Goal: Task Accomplishment & Management: Complete application form

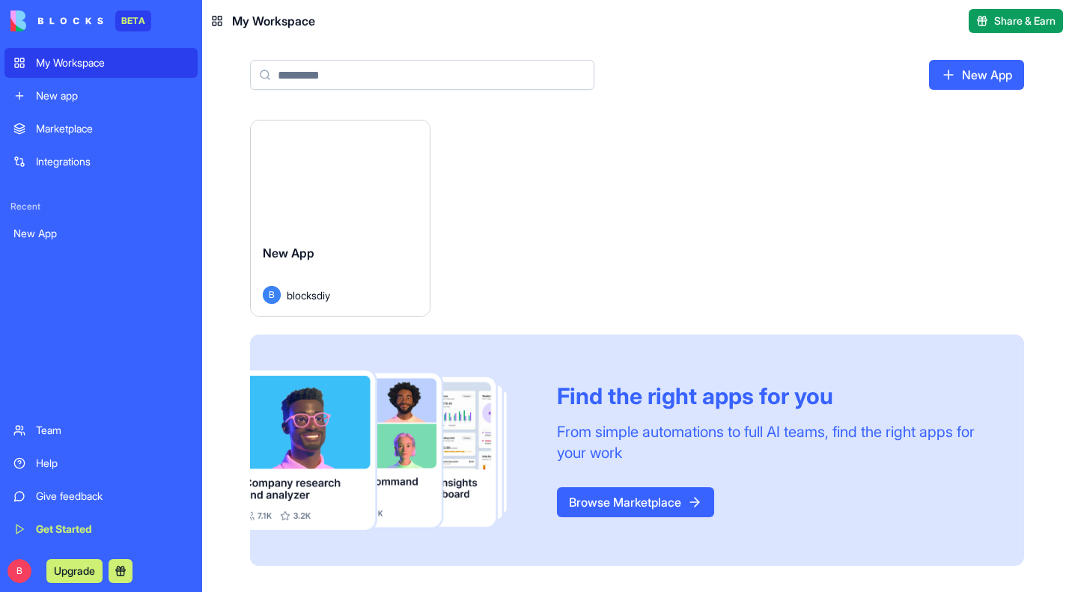
click at [408, 133] on html "BETA My Workspace New app Marketplace Integrations Recent New App Team Help Giv…" at bounding box center [536, 296] width 1072 height 592
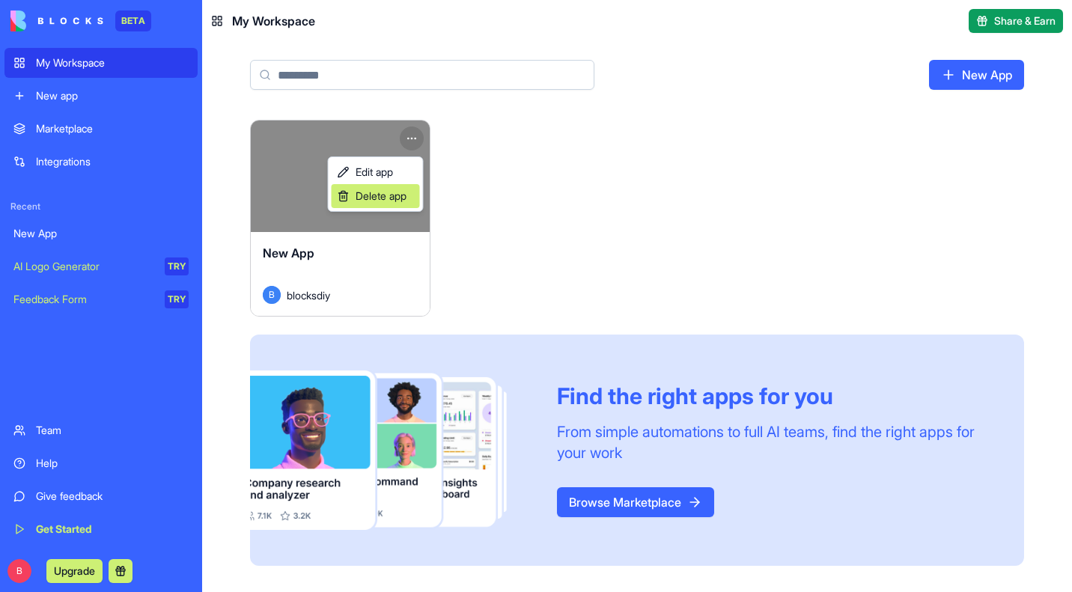
click at [394, 199] on span "Delete app" at bounding box center [381, 196] width 51 height 15
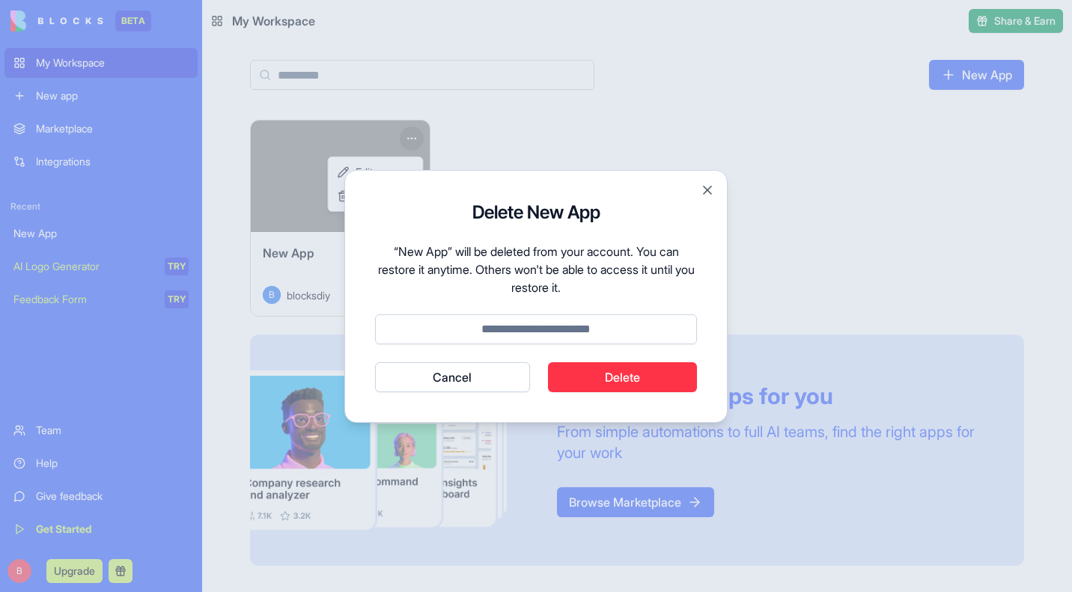
click at [573, 332] on input at bounding box center [536, 330] width 322 height 30
type input "******"
click at [375, 362] on button "Cancel" at bounding box center [452, 377] width 155 height 30
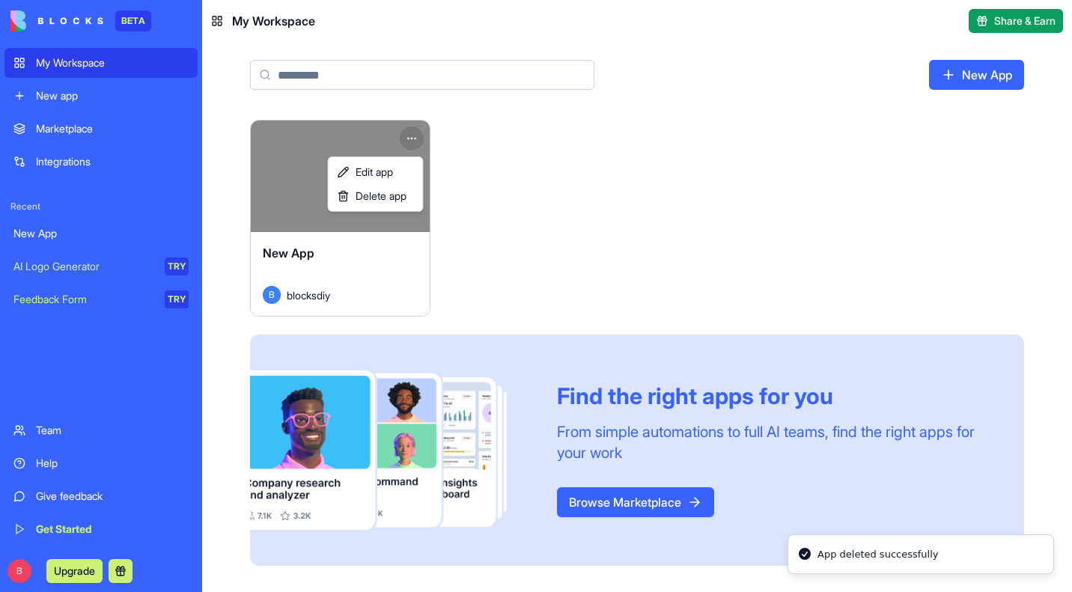
click at [25, 575] on html "BETA My Workspace New app Marketplace Integrations Recent New App AI Logo Gener…" at bounding box center [536, 296] width 1072 height 592
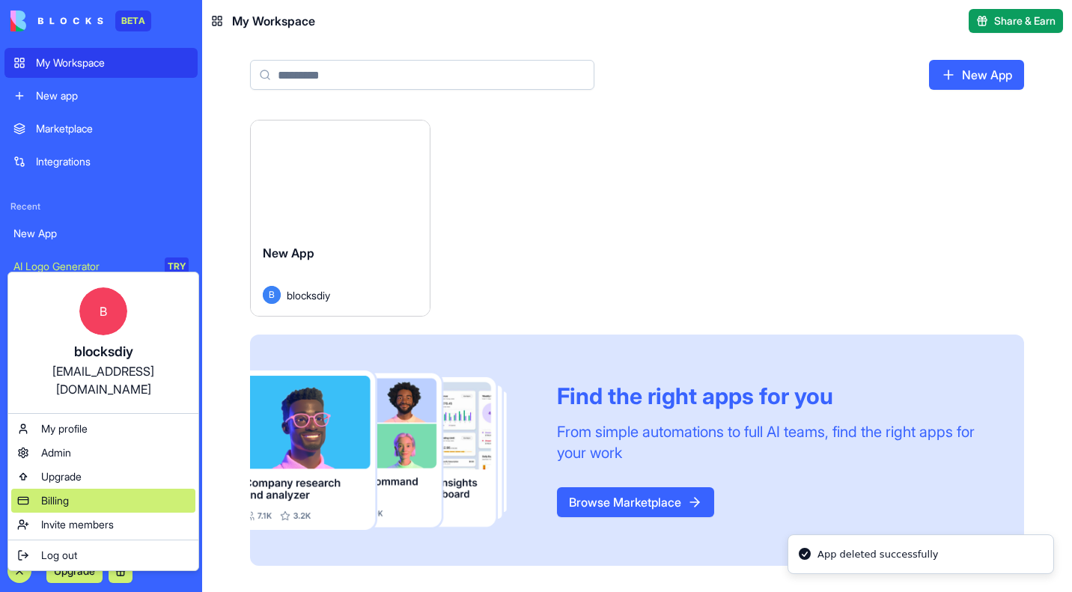
click at [58, 494] on span "Billing" at bounding box center [55, 501] width 28 height 15
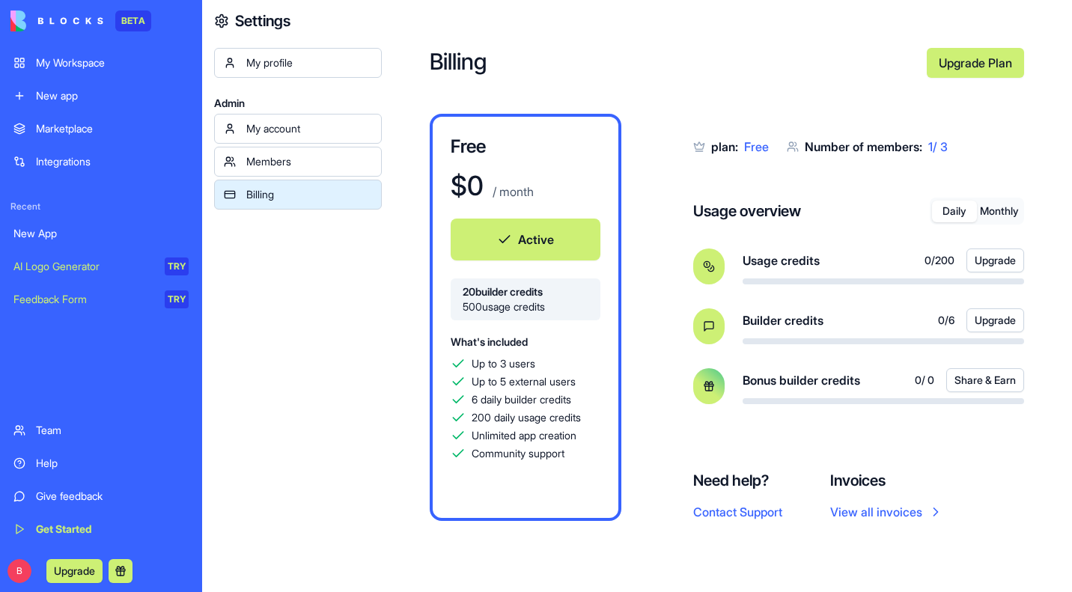
click at [1006, 212] on button "Monthly" at bounding box center [999, 212] width 45 height 22
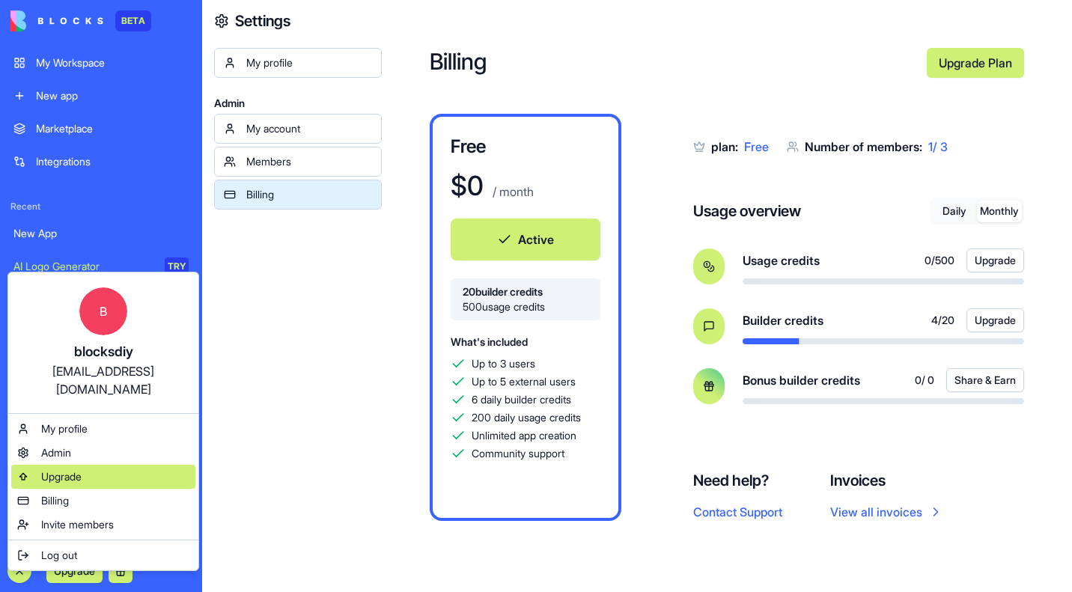
click at [50, 470] on span "Upgrade" at bounding box center [61, 477] width 40 height 15
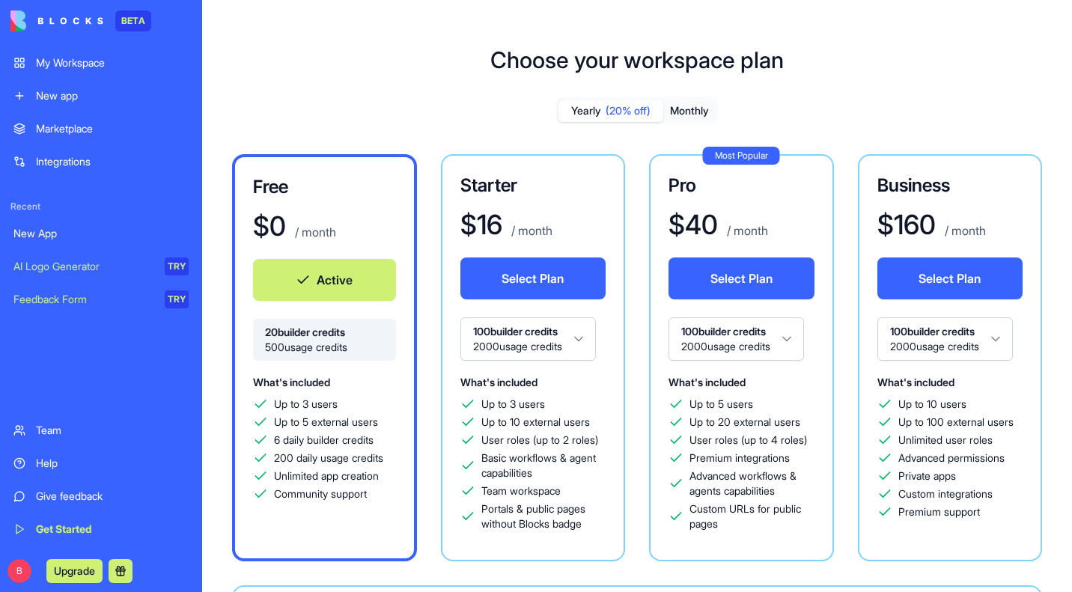
click at [592, 340] on html "BETA My Workspace New app Marketplace Integrations Recent New App AI Logo Gener…" at bounding box center [536, 296] width 1072 height 592
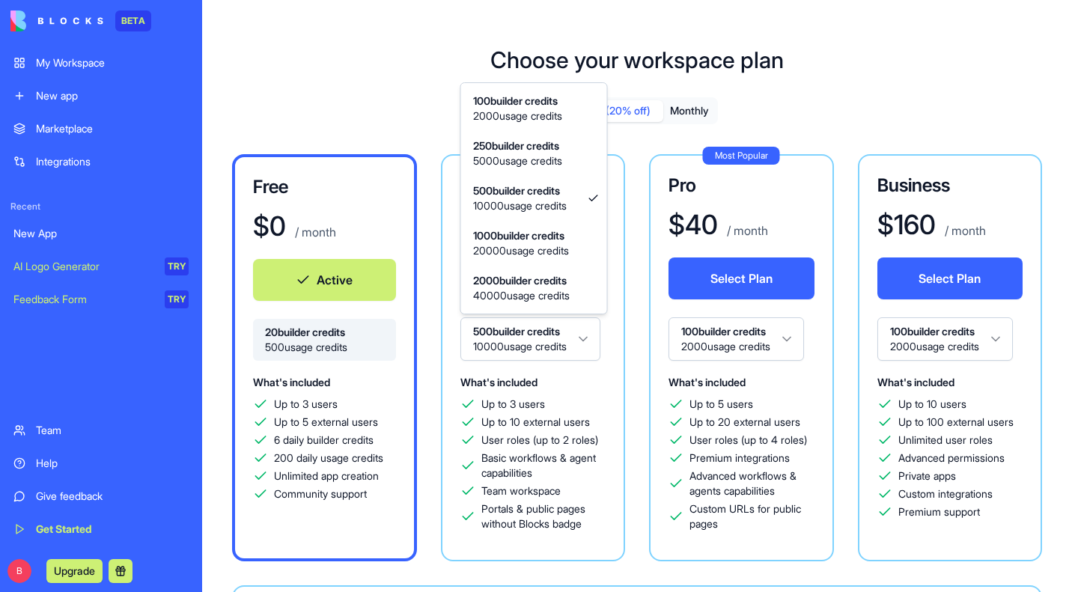
click at [586, 345] on html "BETA My Workspace New app Marketplace Integrations Recent New App AI Logo Gener…" at bounding box center [536, 296] width 1072 height 592
click at [315, 100] on html "BETA My Workspace New app Marketplace Integrations Recent New App AI Logo Gener…" at bounding box center [536, 296] width 1072 height 592
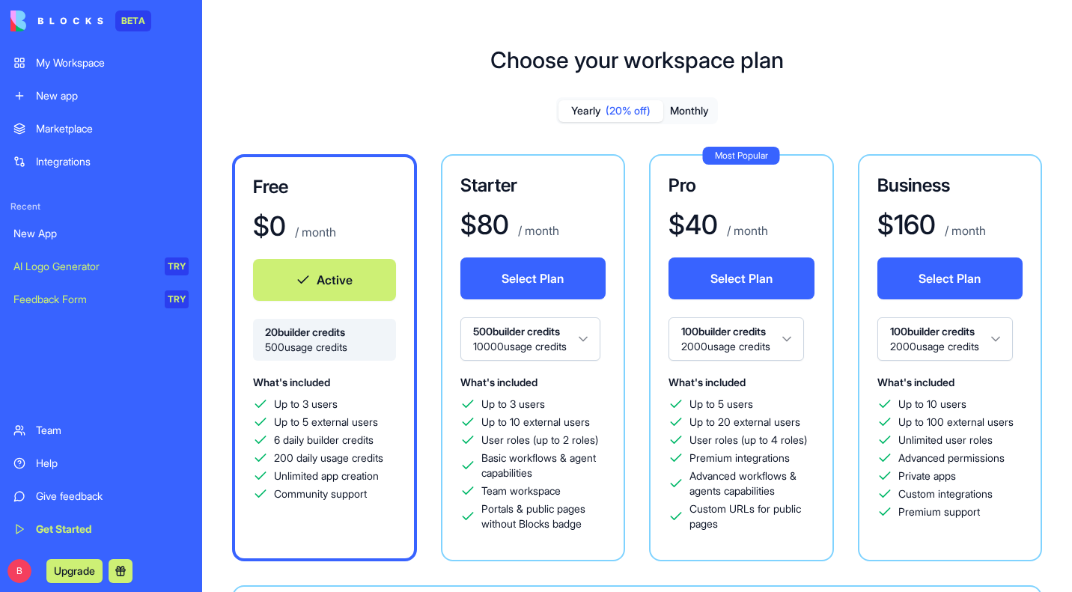
click at [684, 116] on button "Monthly" at bounding box center [690, 111] width 52 height 22
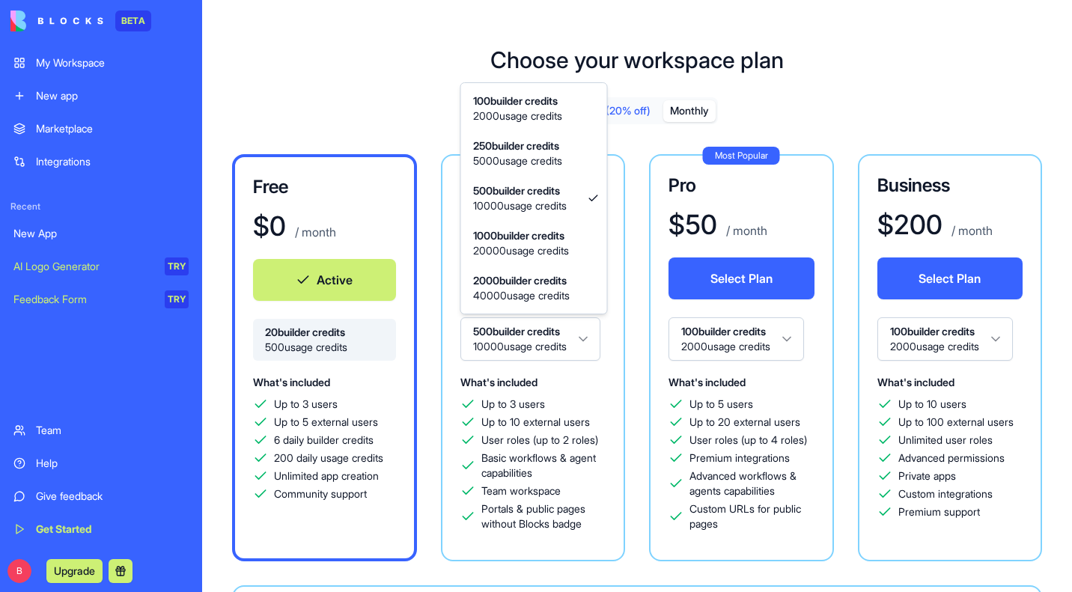
click at [592, 345] on html "BETA My Workspace New app Marketplace Integrations Recent New App AI Logo Gener…" at bounding box center [536, 296] width 1072 height 592
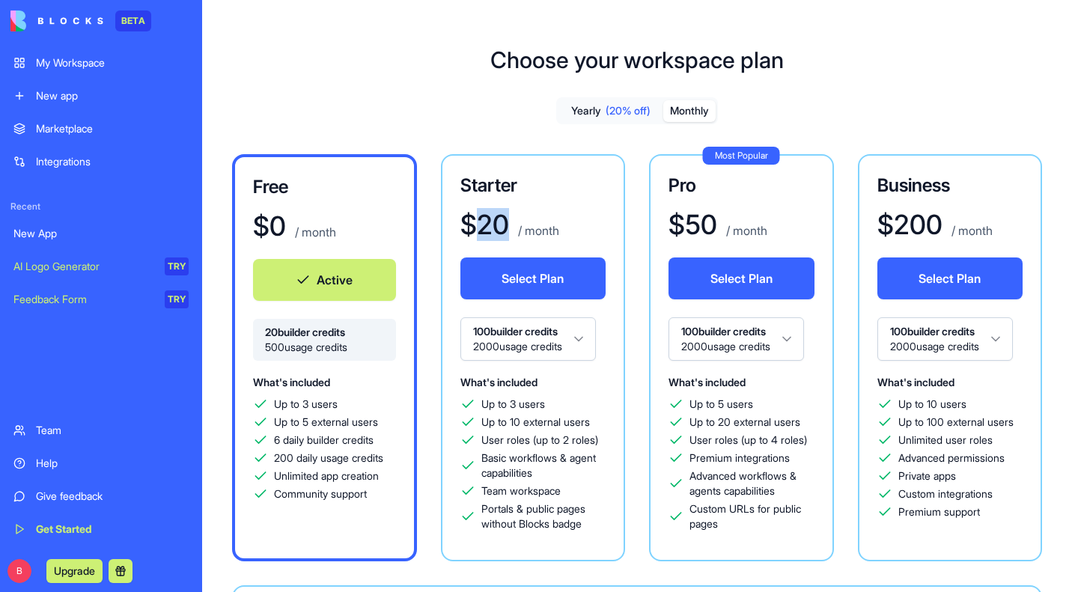
drag, startPoint x: 503, startPoint y: 221, endPoint x: 481, endPoint y: 224, distance: 21.9
click at [481, 224] on h1 "$ 20" at bounding box center [485, 225] width 49 height 30
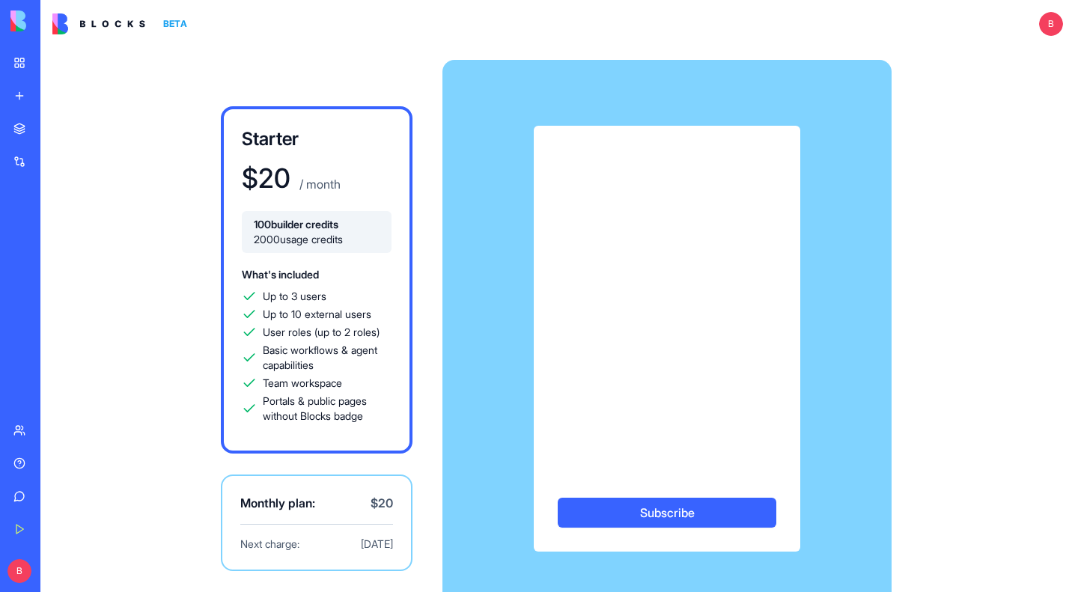
click at [116, 25] on img at bounding box center [98, 23] width 93 height 21
click at [26, 19] on img at bounding box center [56, 20] width 93 height 21
click at [55, 61] on div "My Workspace" at bounding box center [45, 62] width 19 height 15
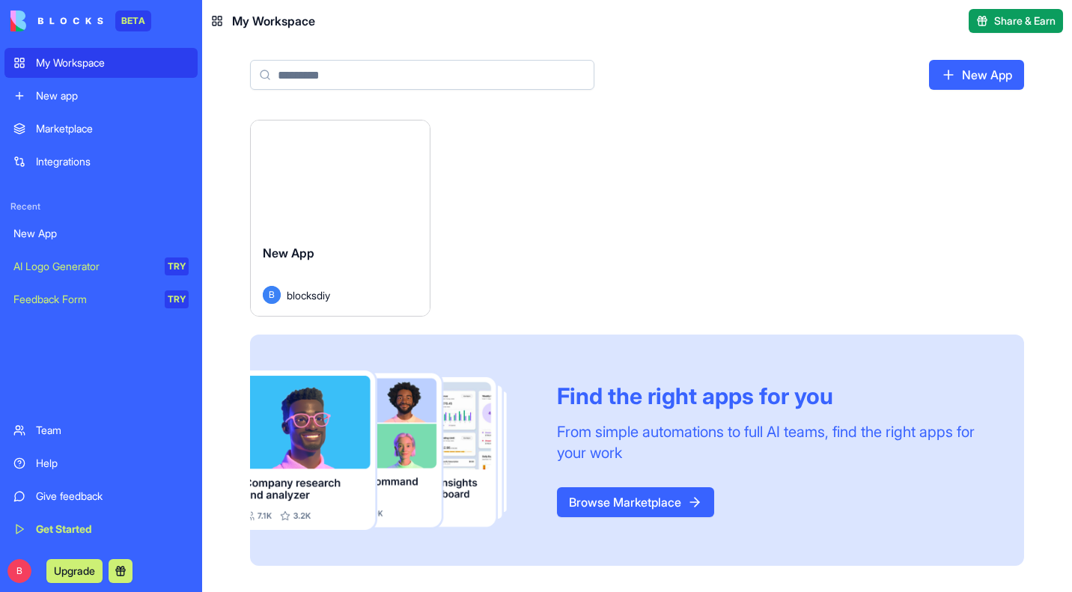
click at [416, 140] on html "BETA My Workspace New app Marketplace Integrations Recent New App AI Logo Gener…" at bounding box center [536, 296] width 1072 height 592
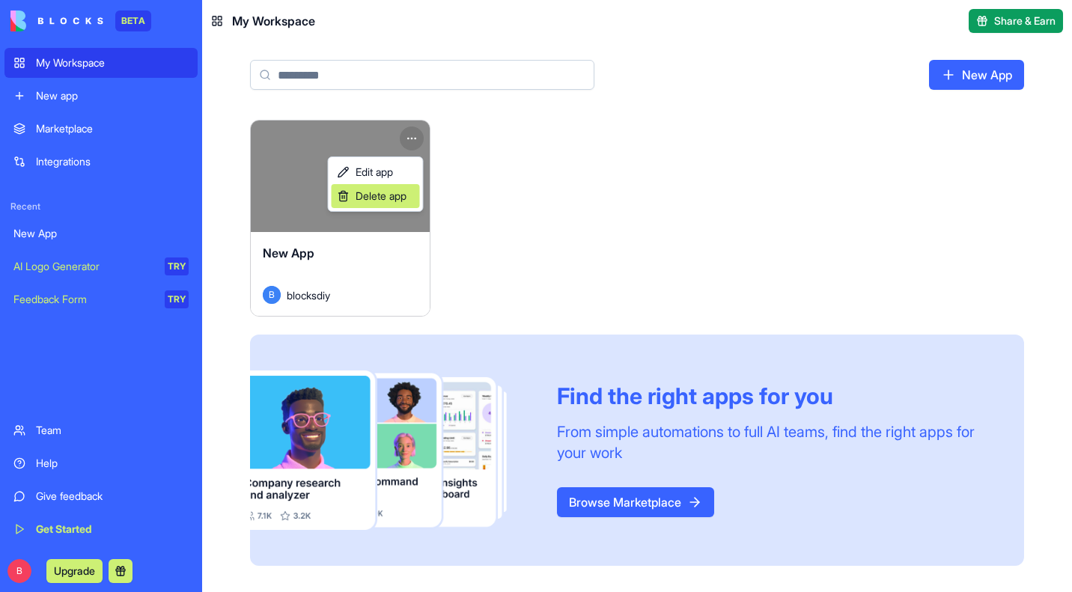
click at [366, 199] on span "Delete app" at bounding box center [381, 196] width 51 height 15
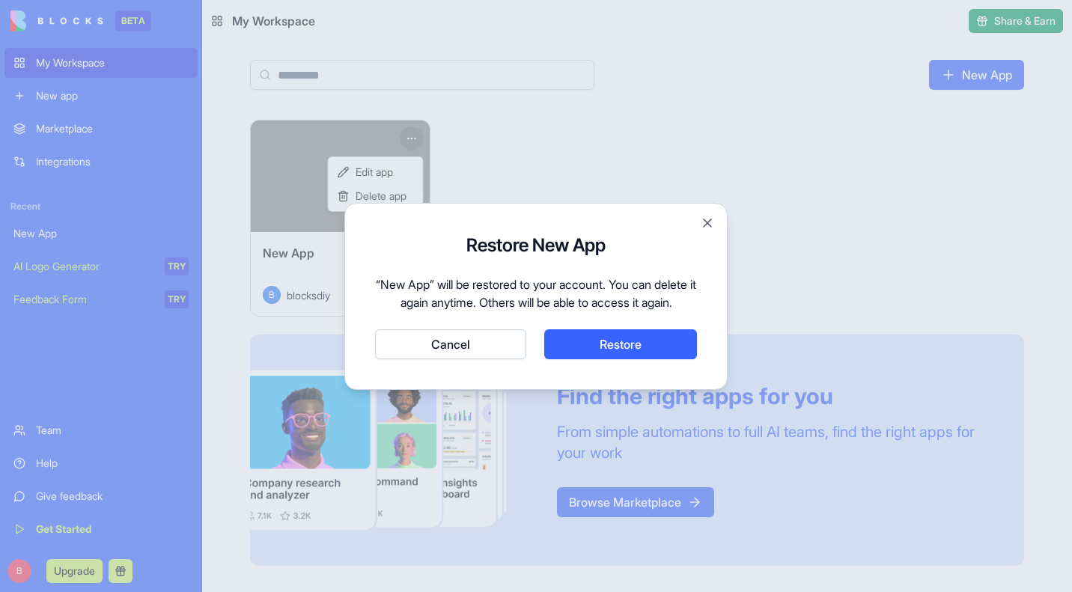
click at [452, 359] on button "Cancel" at bounding box center [450, 345] width 151 height 30
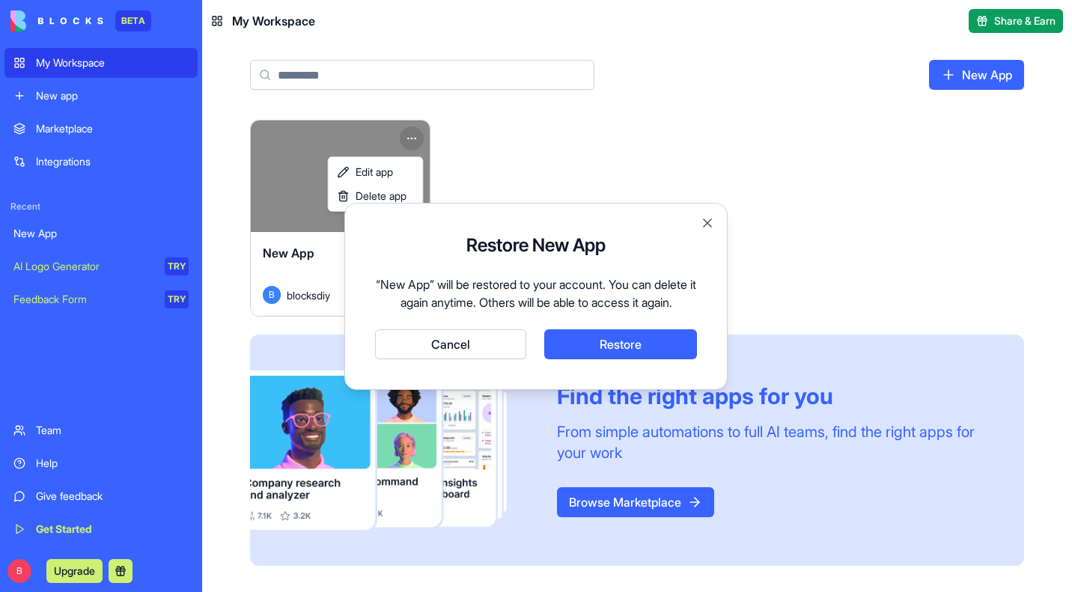
click at [550, 201] on html "BETA My Workspace New app Marketplace Integrations Recent New App AI Logo Gener…" at bounding box center [536, 296] width 1072 height 592
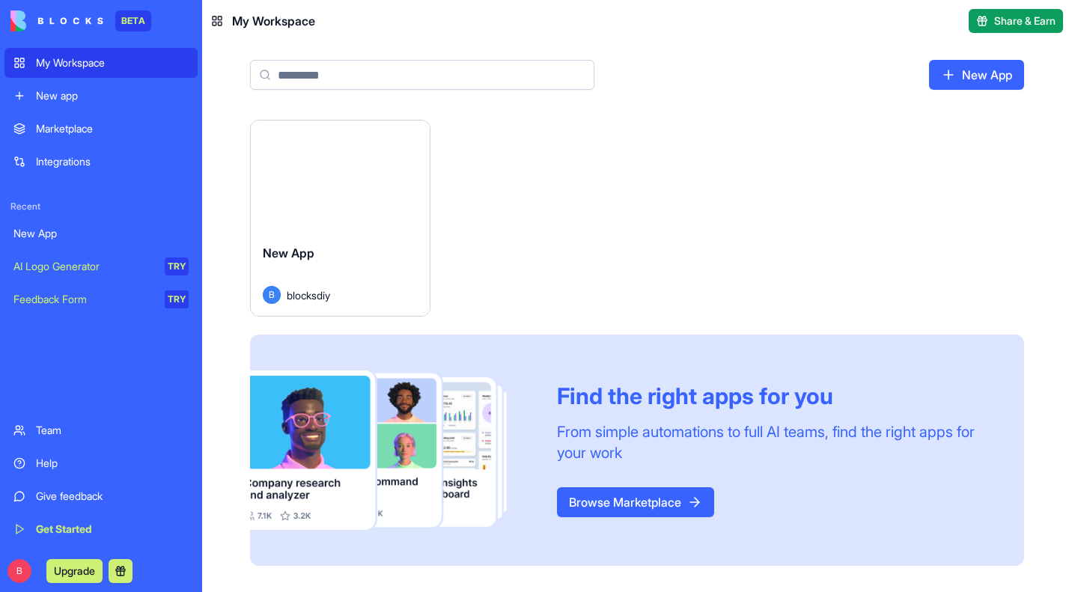
click at [100, 49] on link "My Workspace" at bounding box center [100, 63] width 193 height 30
click at [49, 237] on div "New App" at bounding box center [100, 233] width 175 height 15
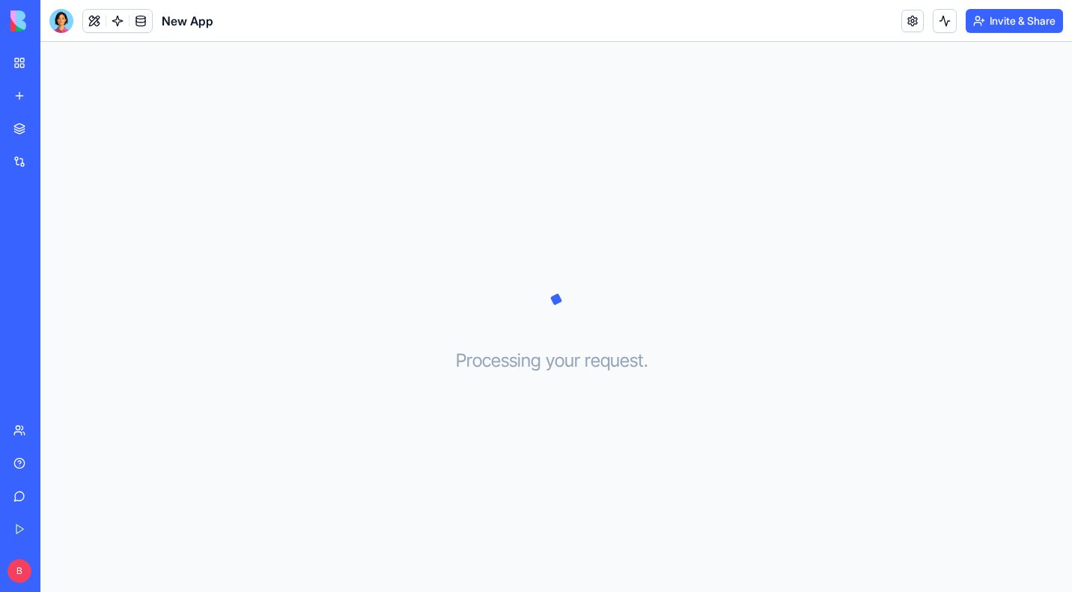
click at [64, 75] on link "My Workspace" at bounding box center [34, 63] width 60 height 30
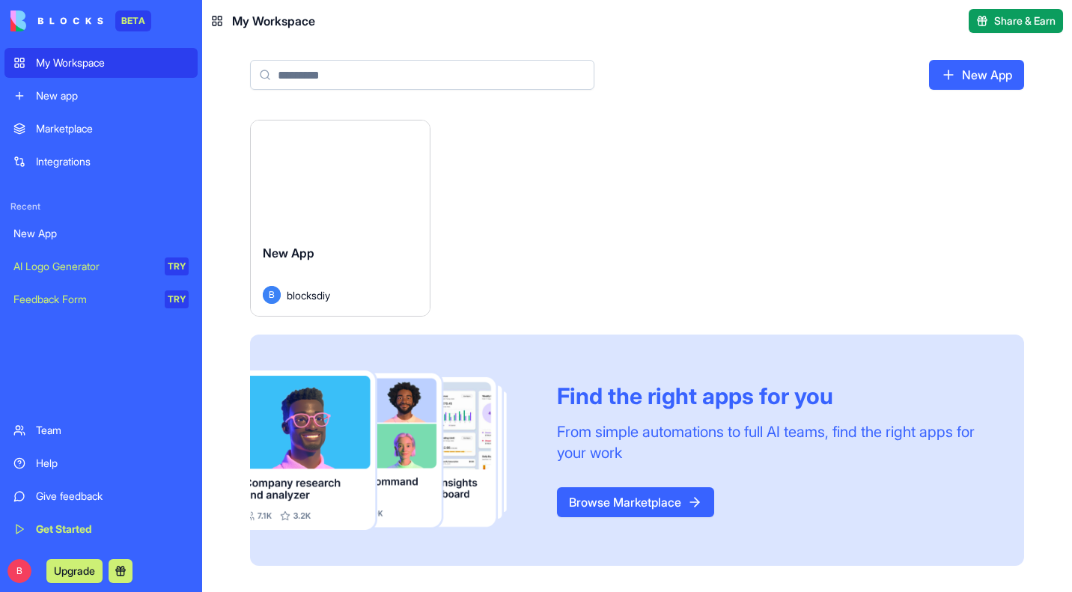
click at [404, 135] on html "BETA My Workspace New app Marketplace Integrations Recent New App AI Logo Gener…" at bounding box center [536, 296] width 1072 height 592
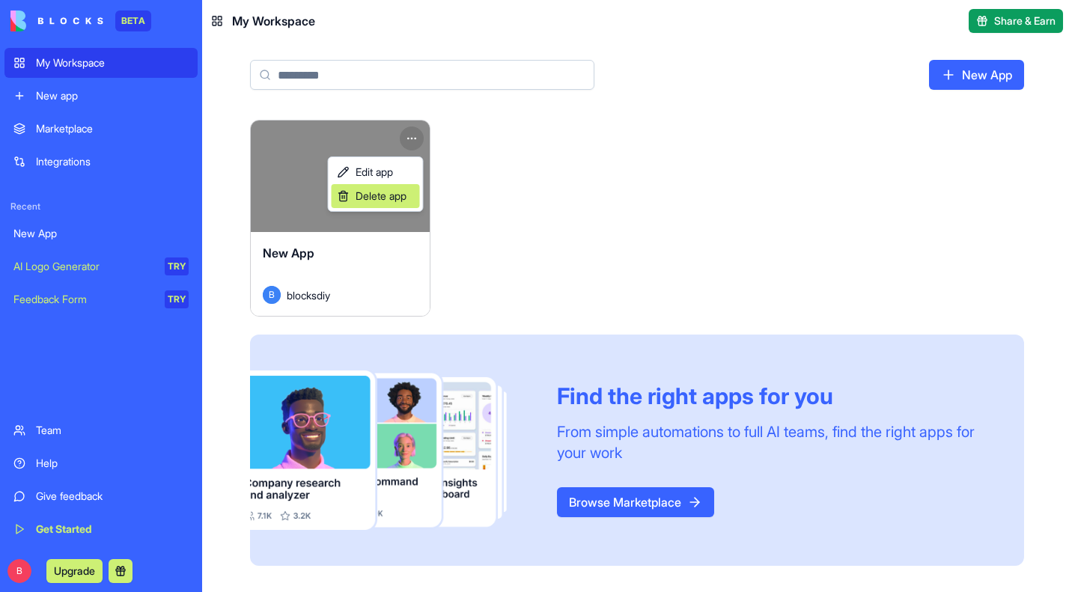
click at [389, 199] on span "Delete app" at bounding box center [381, 196] width 51 height 15
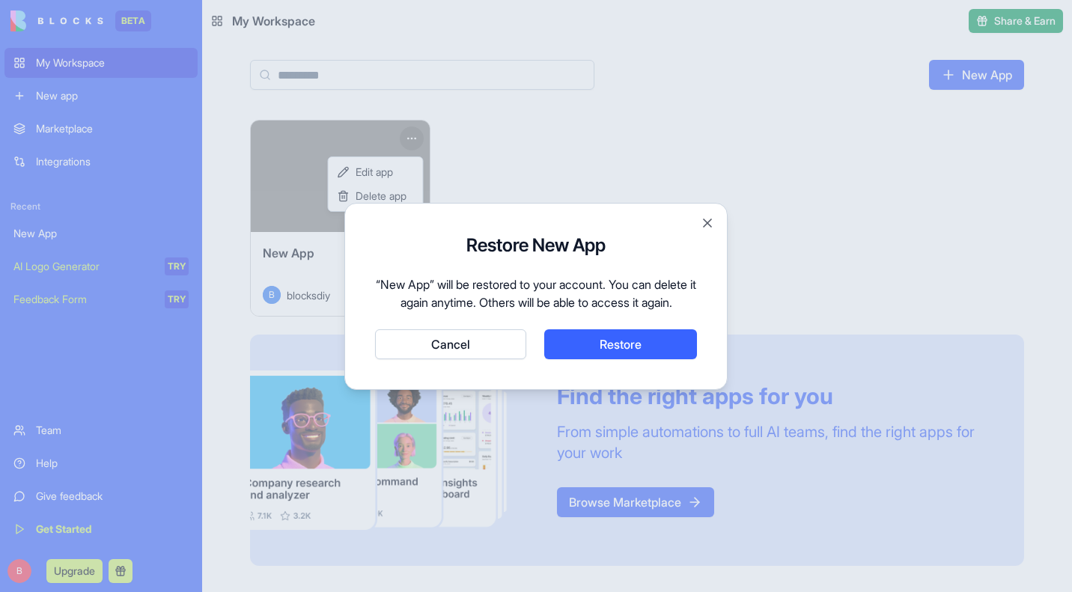
click at [494, 356] on button "Cancel" at bounding box center [450, 345] width 151 height 30
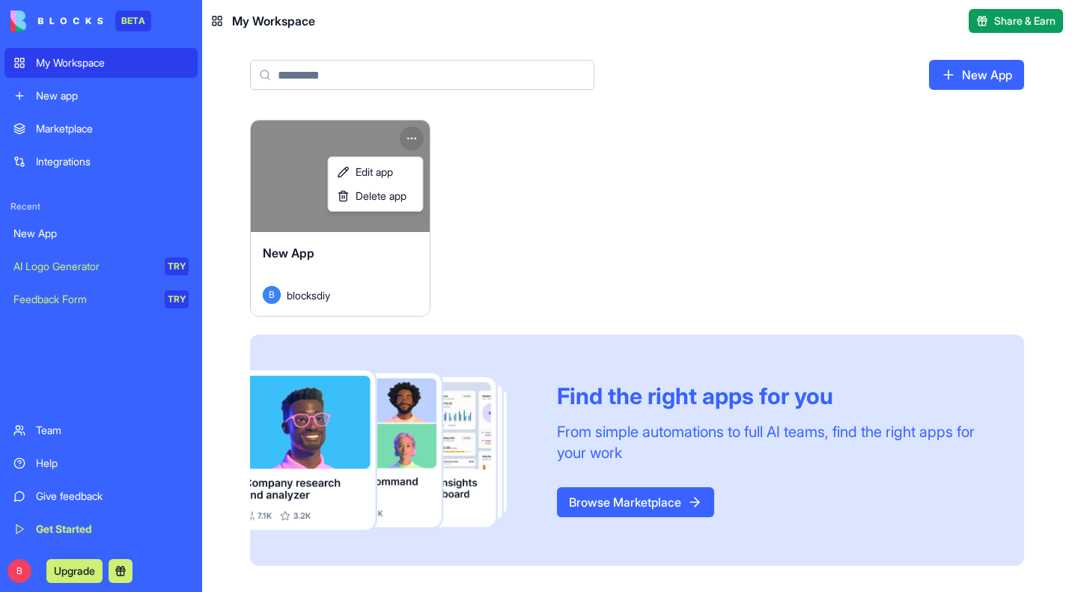
click at [47, 94] on html "BETA My Workspace New app Marketplace Integrations Recent New App AI Logo Gener…" at bounding box center [536, 296] width 1072 height 592
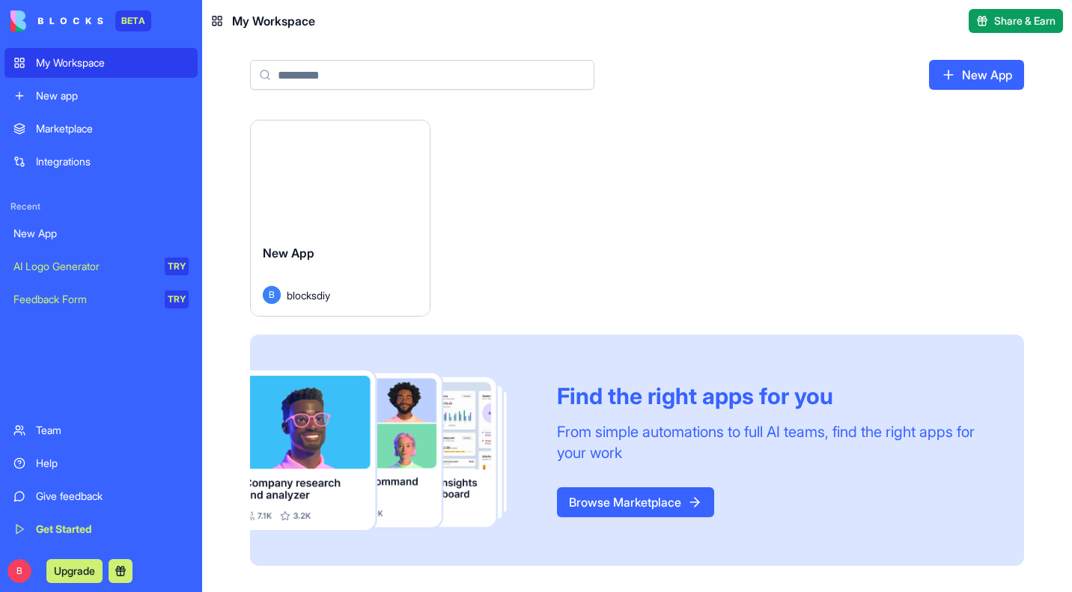
click at [71, 91] on div "New app" at bounding box center [112, 95] width 153 height 15
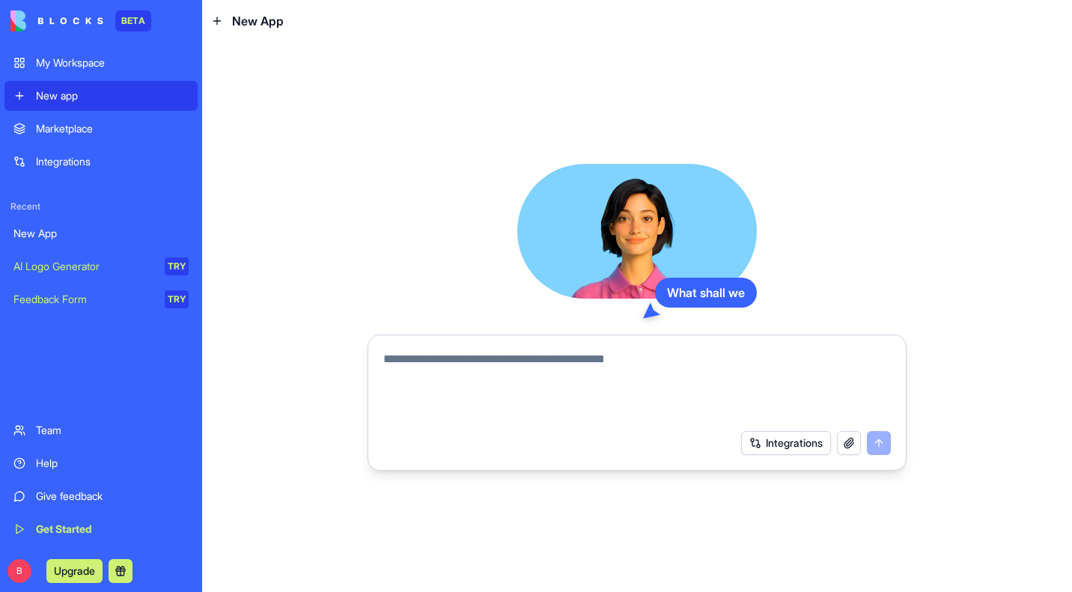
click at [472, 346] on div at bounding box center [637, 382] width 526 height 81
click at [465, 361] on textarea at bounding box center [637, 387] width 508 height 72
paste textarea "**********"
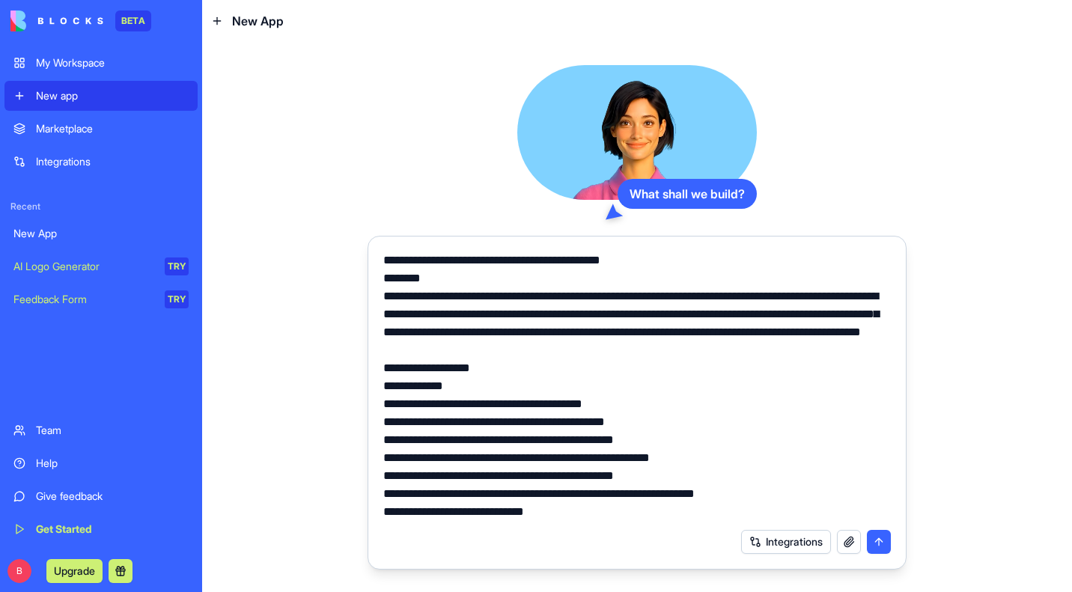
scroll to position [2478, 0]
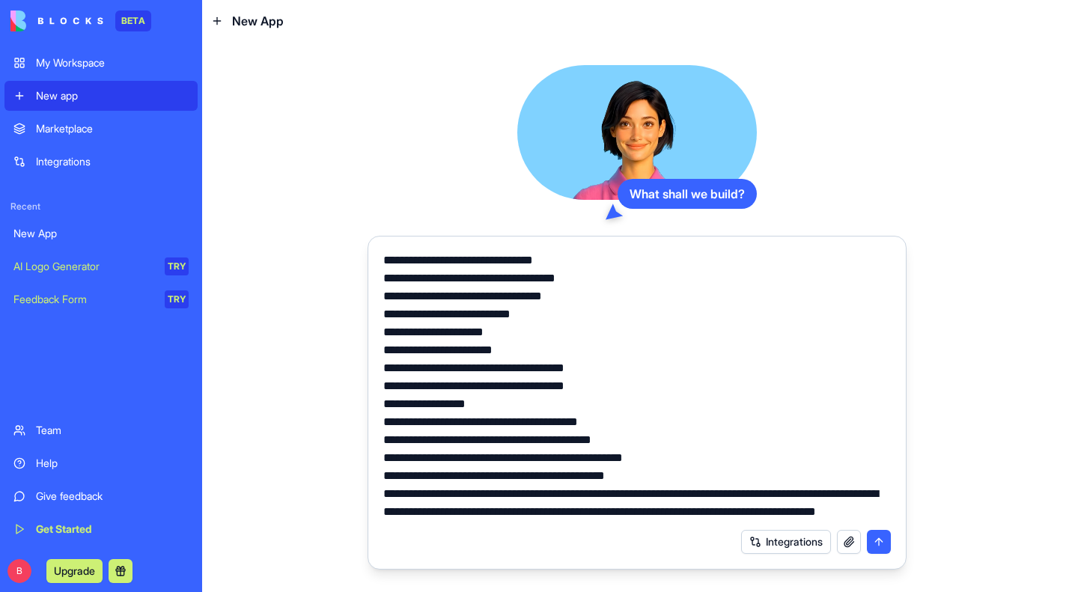
type textarea "**********"
click at [879, 541] on button "submit" at bounding box center [879, 542] width 24 height 24
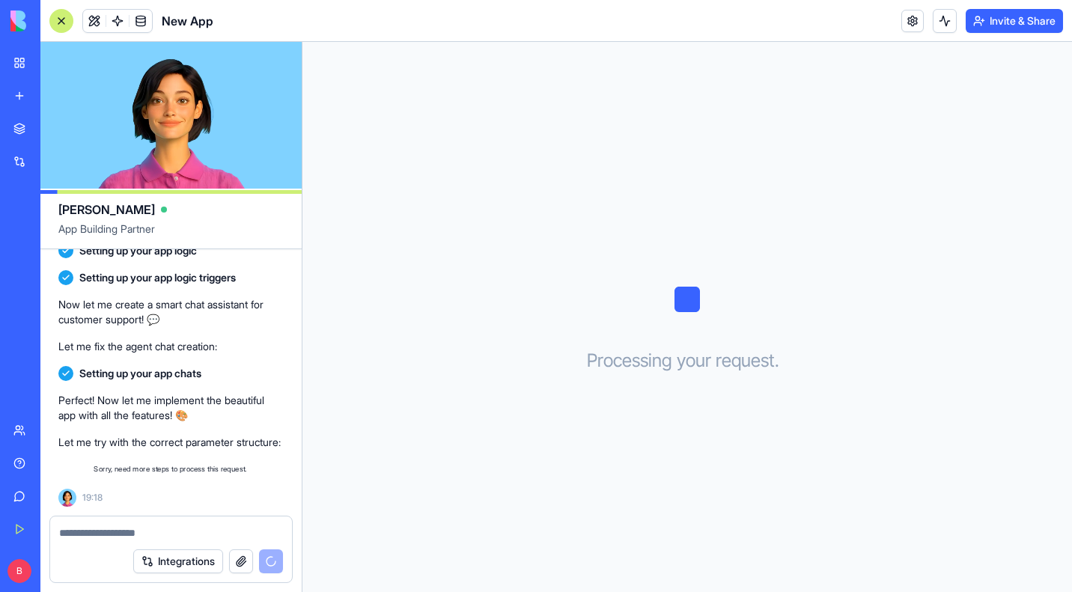
scroll to position [3065, 0]
